Goal: Find specific page/section: Find specific page/section

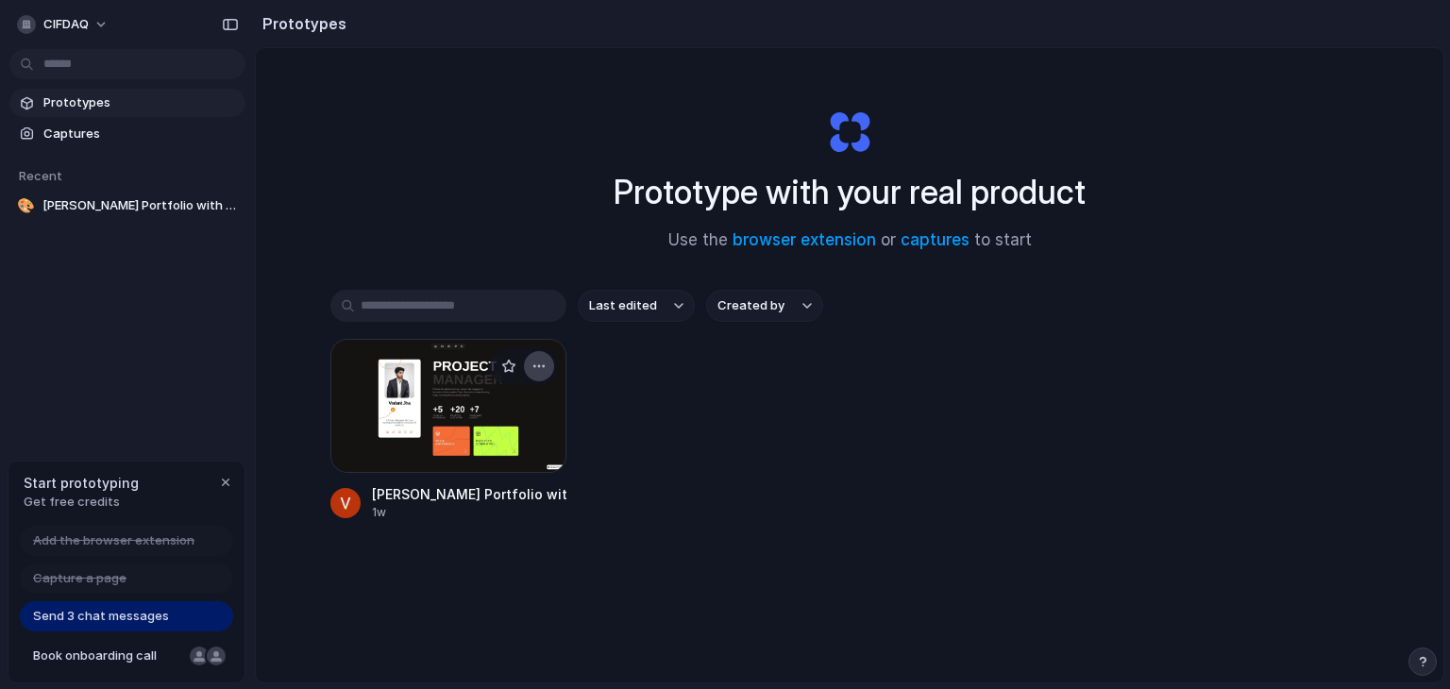
click at [535, 372] on div "button" at bounding box center [539, 366] width 15 height 15
click at [544, 364] on button "button" at bounding box center [539, 366] width 30 height 30
